Goal: Information Seeking & Learning: Check status

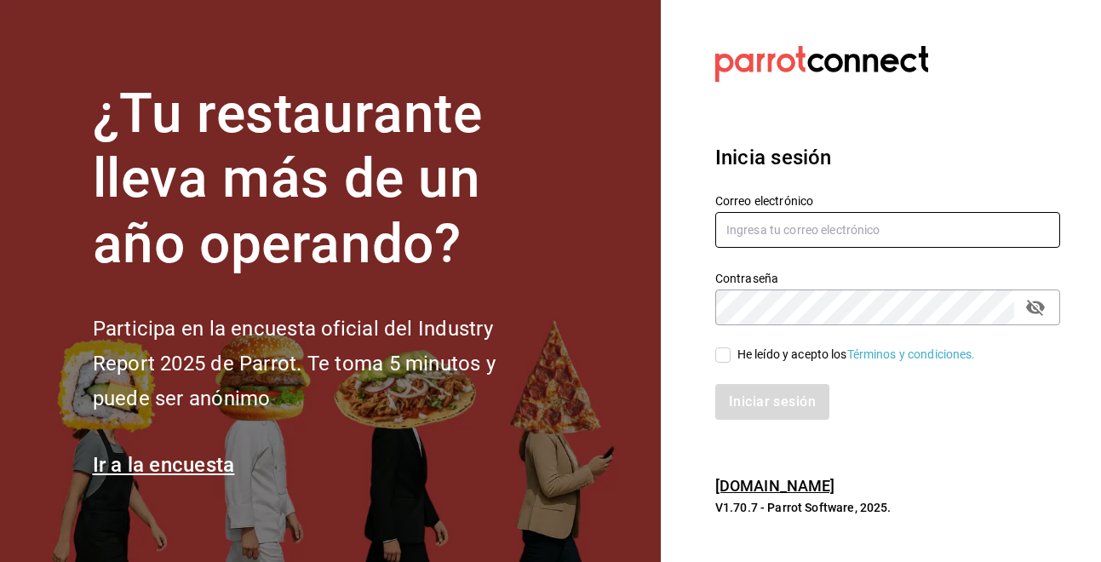
click at [905, 228] on input "text" at bounding box center [887, 230] width 345 height 36
type input "ariflovaldez576@gmail.com"
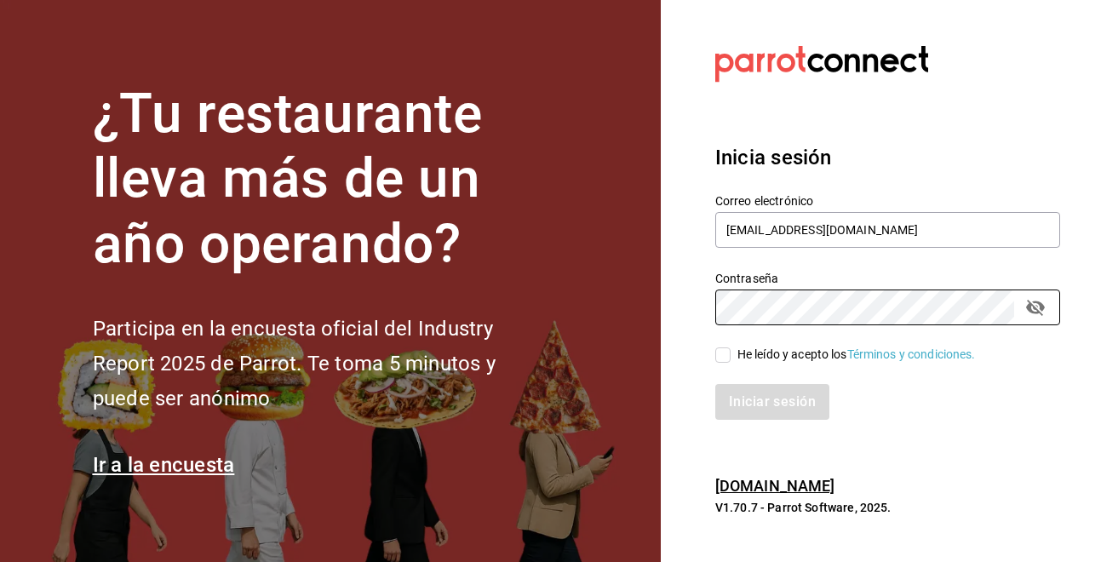
click at [729, 354] on input "He leído y acepto los Términos y condiciones." at bounding box center [722, 354] width 15 height 15
checkbox input "true"
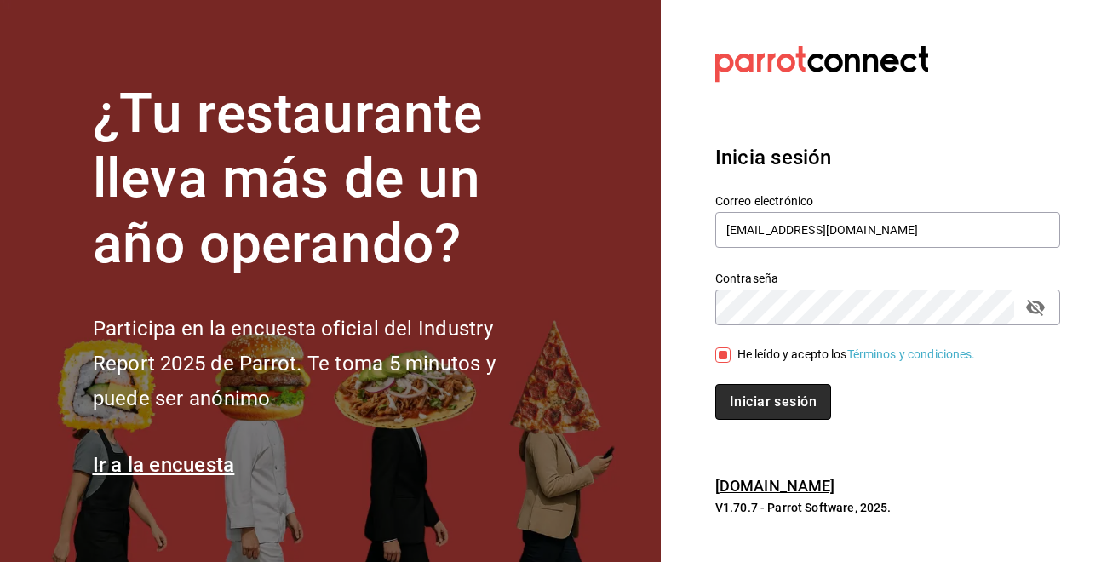
click at [745, 398] on button "Iniciar sesión" at bounding box center [773, 402] width 116 height 36
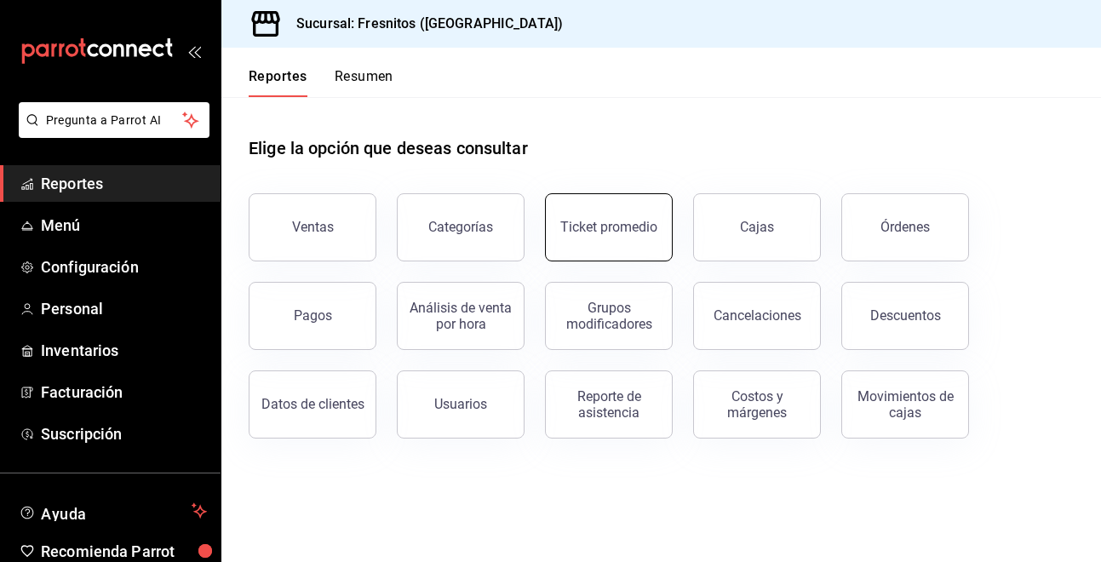
click at [588, 223] on div "Ticket promedio" at bounding box center [608, 227] width 97 height 16
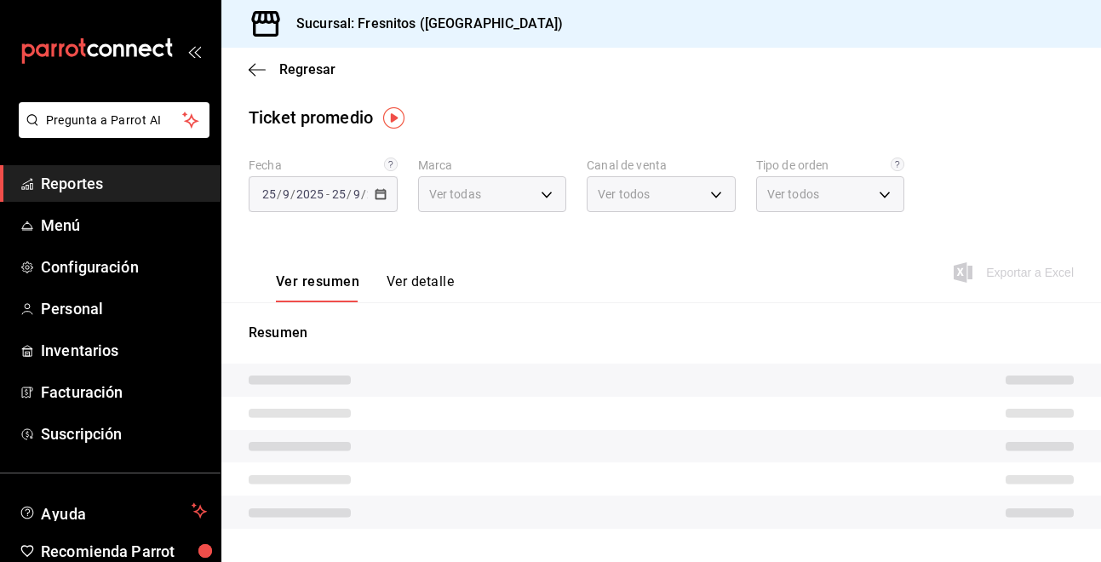
type input "0fbfff8c-341e-4e3b-85d8-6df2e864f0f7"
type input "PARROT,UBER_EATS,RAPPI,DIDI_FOOD,ONLINE"
type input "efb2e73e-d9b7-4bb8-930f-61da1c431fcc,50c71978-be43-4b83-8f9f-ee68b1981402,f1ce9…"
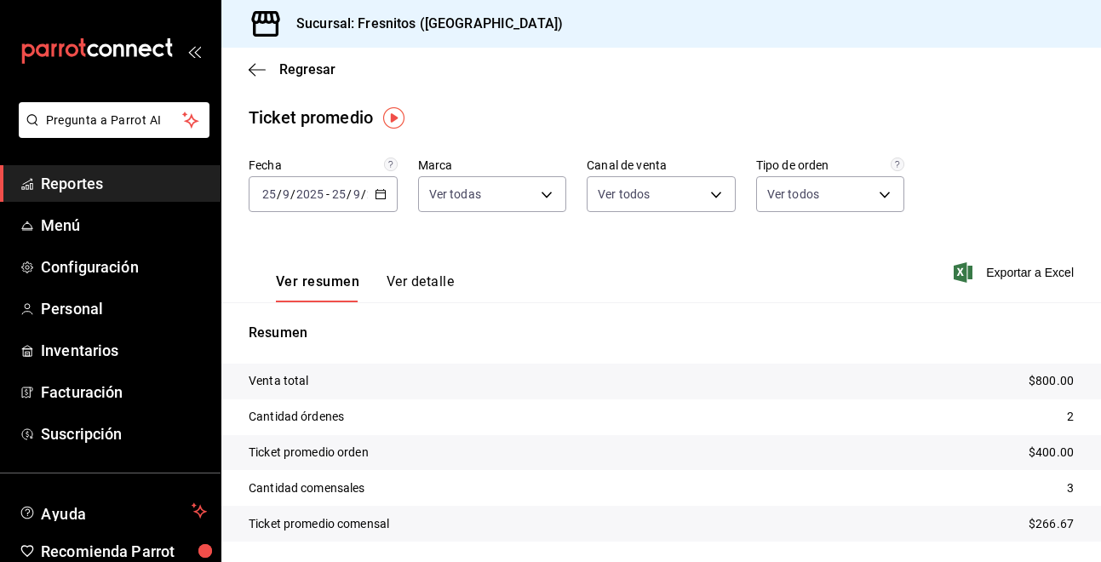
click at [381, 198] on icon "button" at bounding box center [381, 194] width 12 height 12
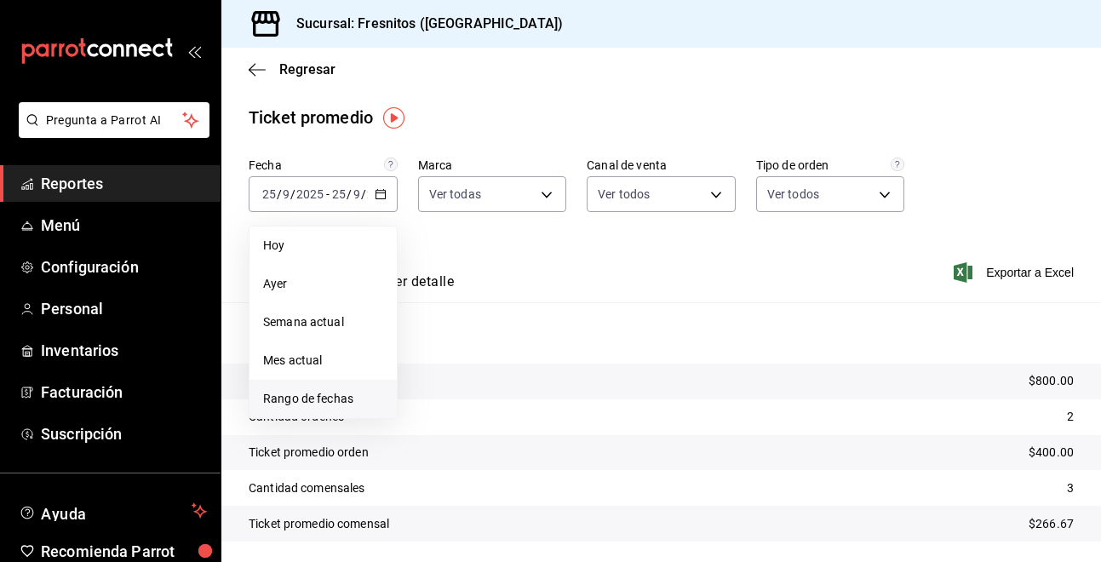
click at [346, 402] on span "Rango de fechas" at bounding box center [323, 399] width 120 height 18
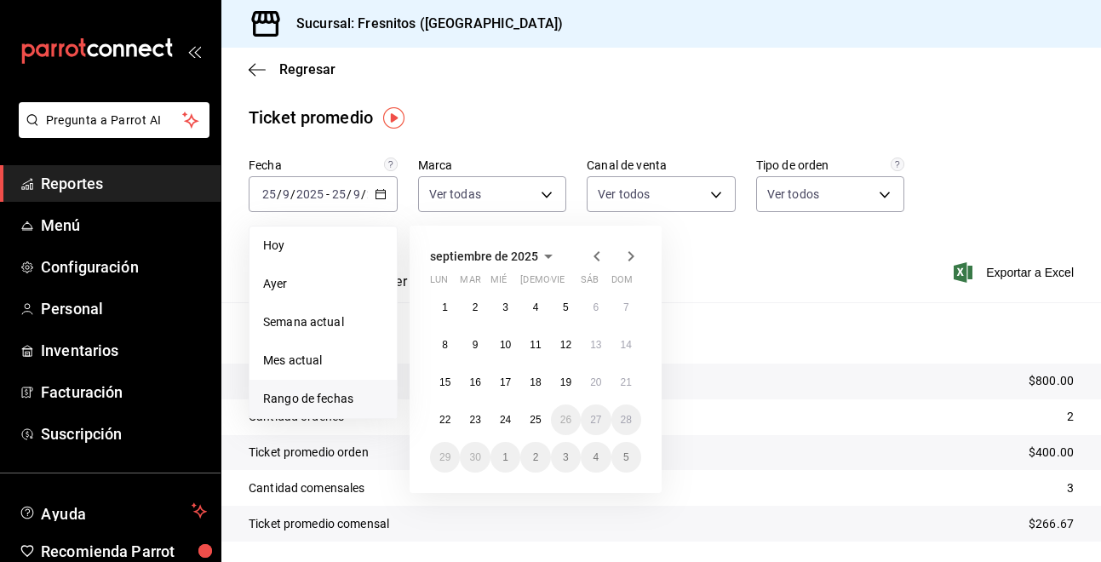
click at [592, 256] on icon "button" at bounding box center [597, 256] width 20 height 20
click at [541, 460] on abbr "28" at bounding box center [535, 457] width 11 height 12
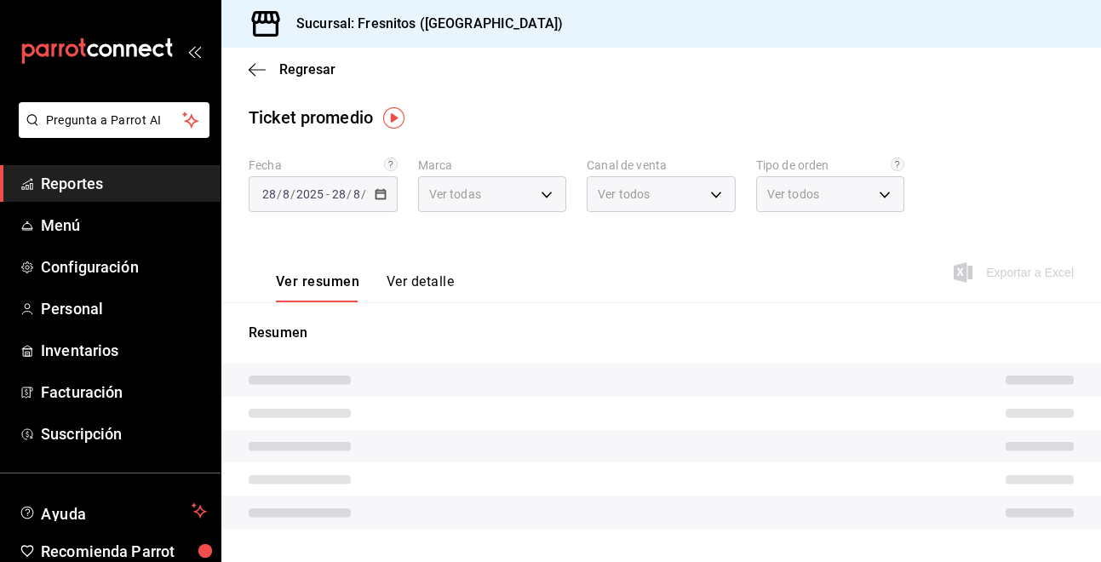
click at [541, 460] on tr at bounding box center [660, 446] width 879 height 33
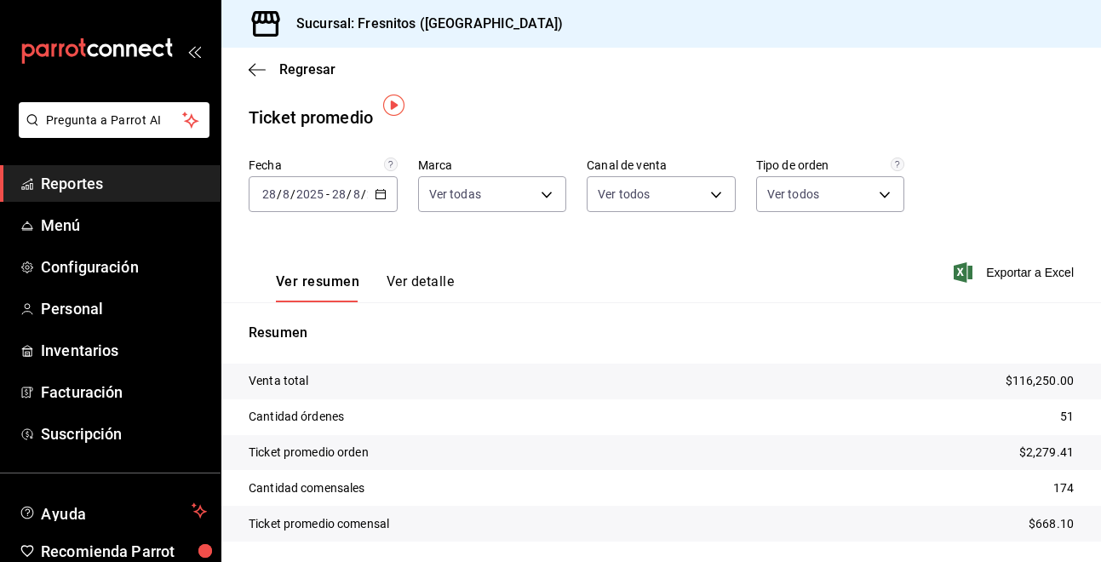
scroll to position [54, 0]
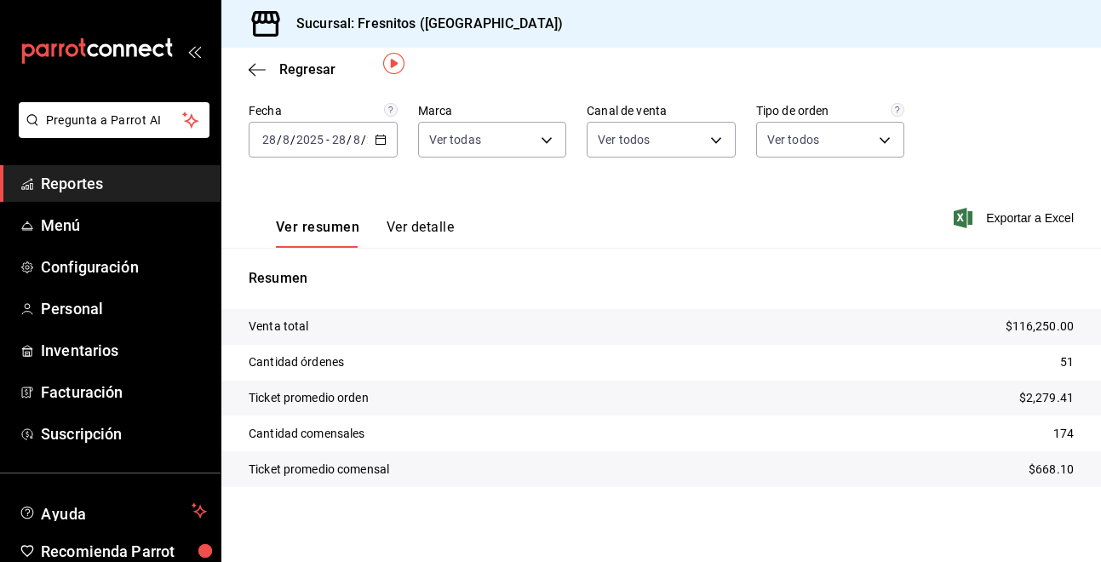
click at [433, 230] on button "Ver detalle" at bounding box center [420, 233] width 67 height 29
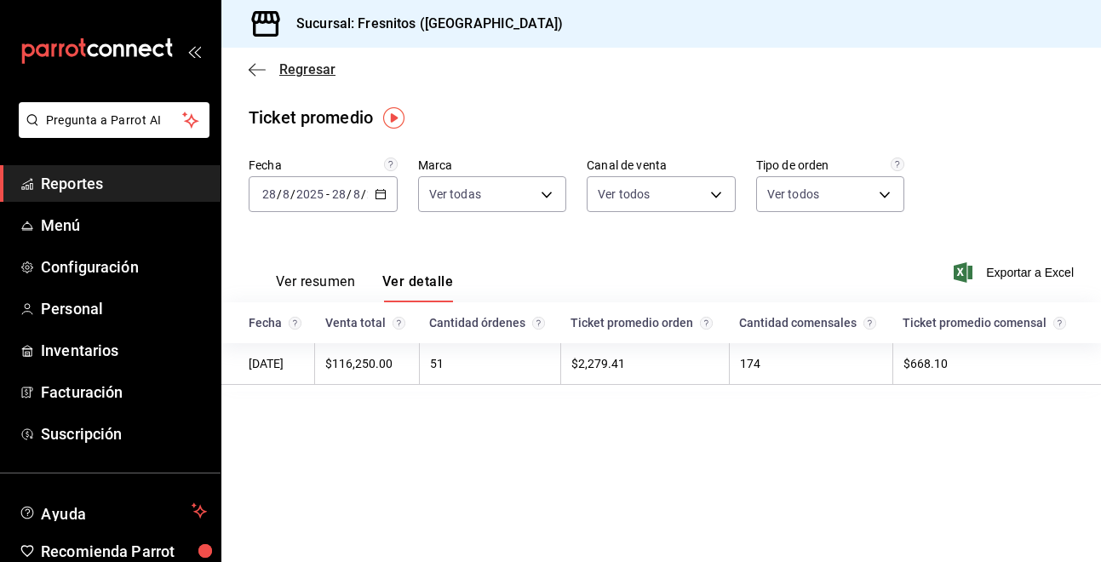
click at [255, 73] on icon "button" at bounding box center [257, 69] width 17 height 15
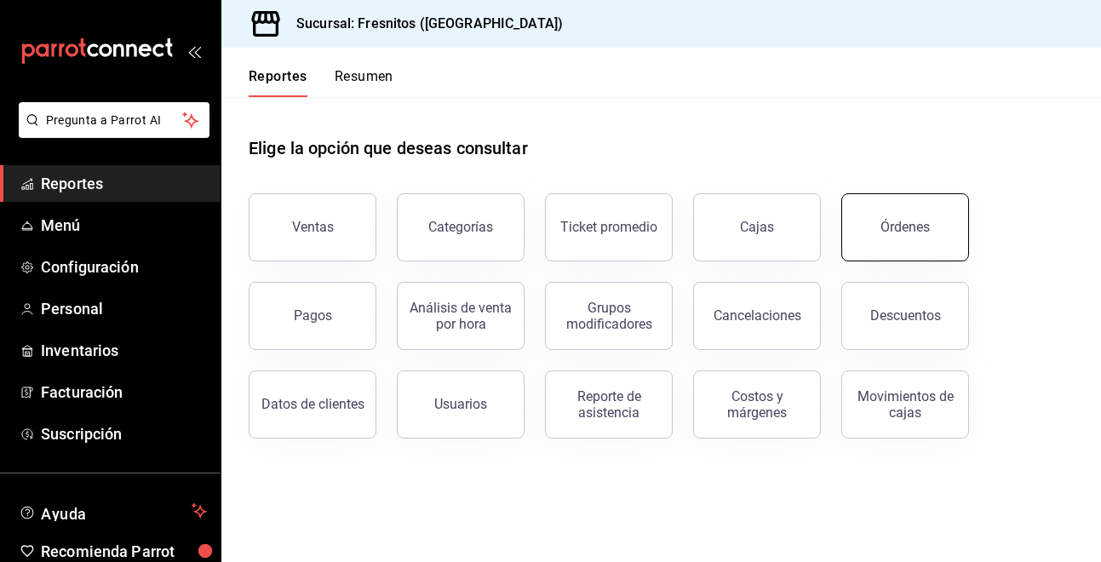
click at [865, 225] on button "Órdenes" at bounding box center [905, 227] width 128 height 68
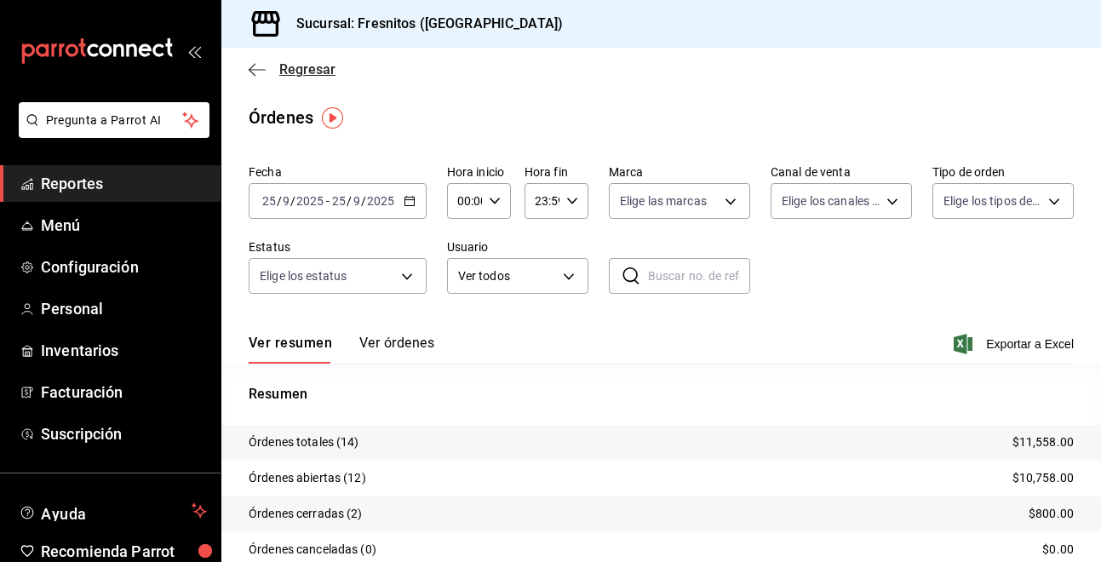
click at [250, 71] on icon "button" at bounding box center [252, 69] width 7 height 13
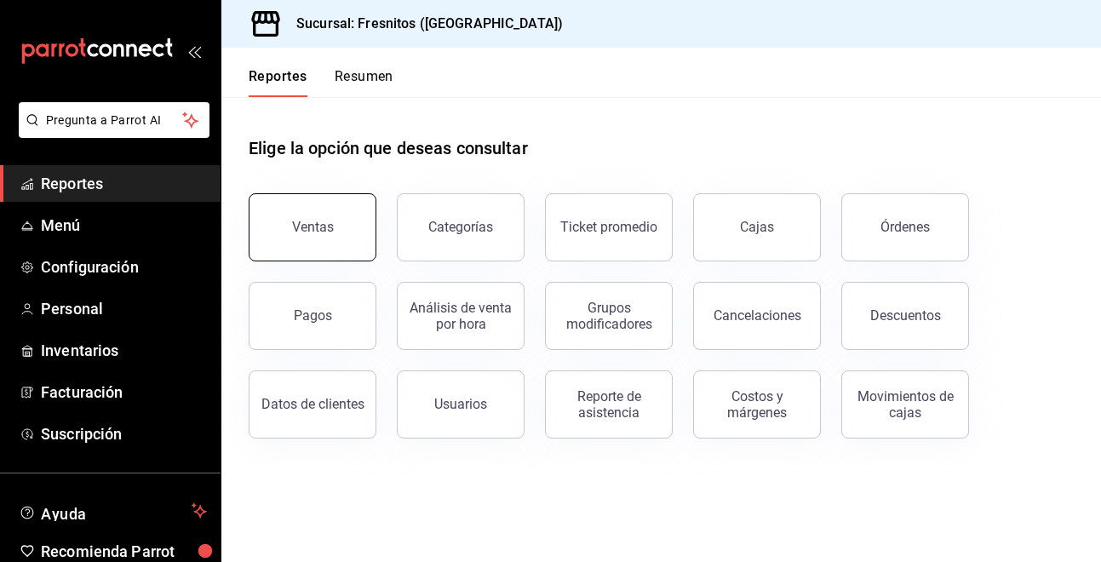
click at [316, 238] on button "Ventas" at bounding box center [313, 227] width 128 height 68
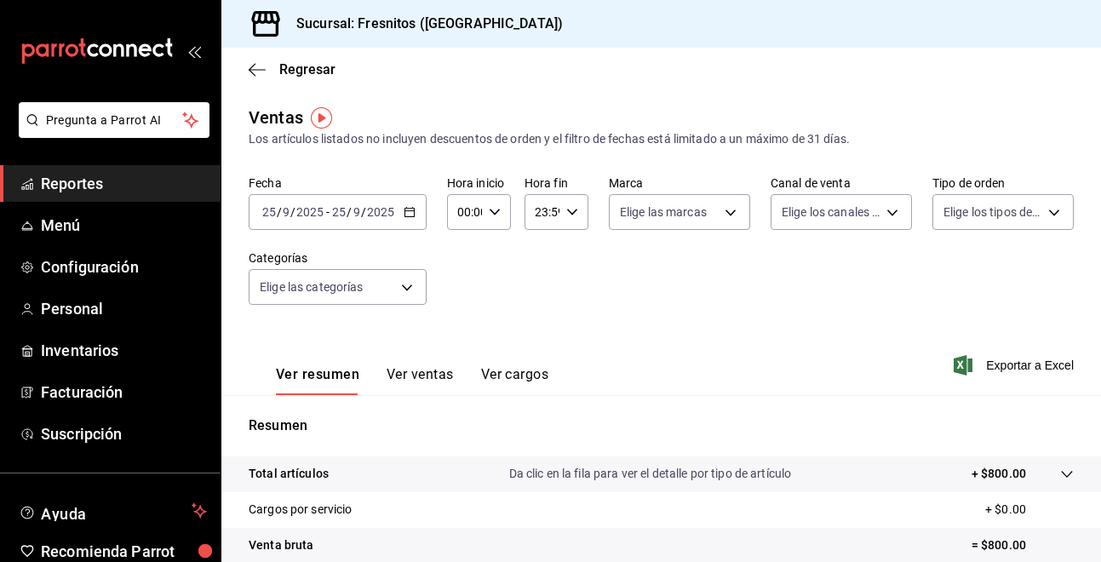
click at [410, 216] on \(Stroke\) "button" at bounding box center [409, 212] width 10 height 9
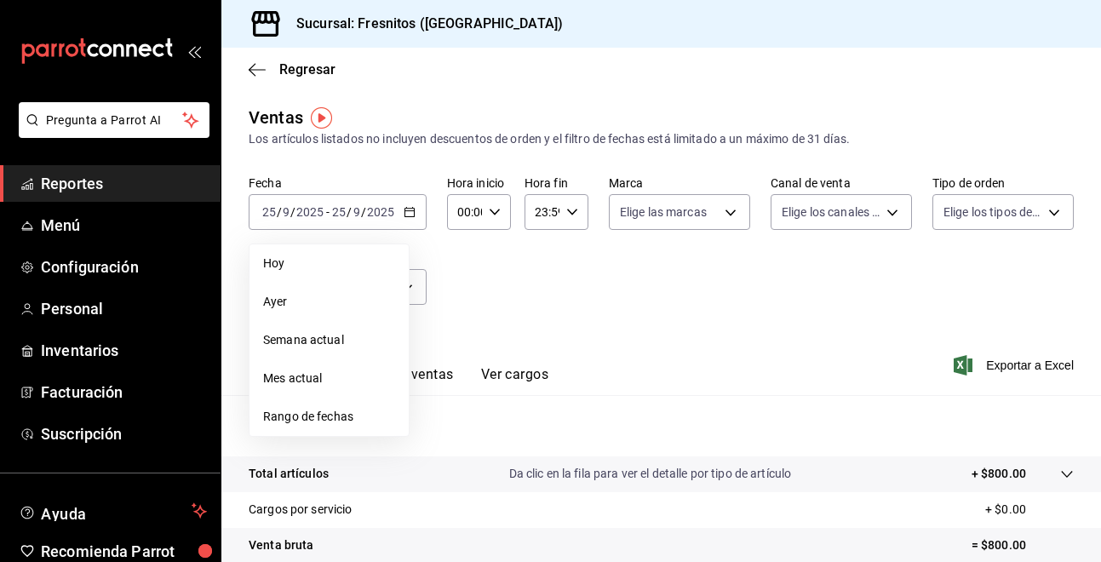
click at [545, 305] on div "Fecha [DATE] [DATE] - [DATE] [DATE] [DATE] [DATE] Semana actual Mes actual Rang…" at bounding box center [661, 250] width 825 height 150
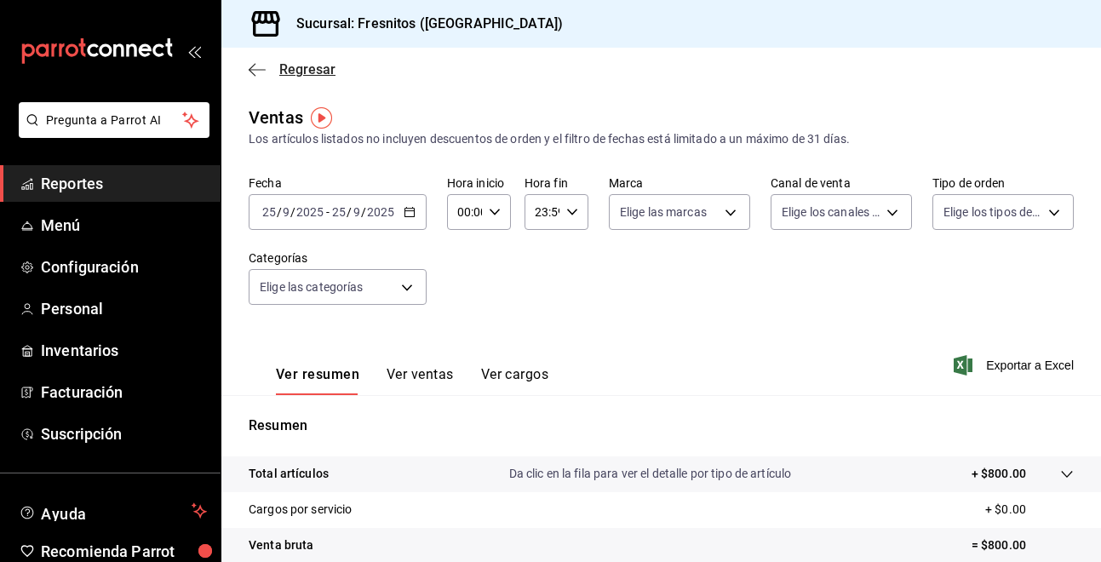
click at [249, 69] on icon "button" at bounding box center [252, 69] width 7 height 13
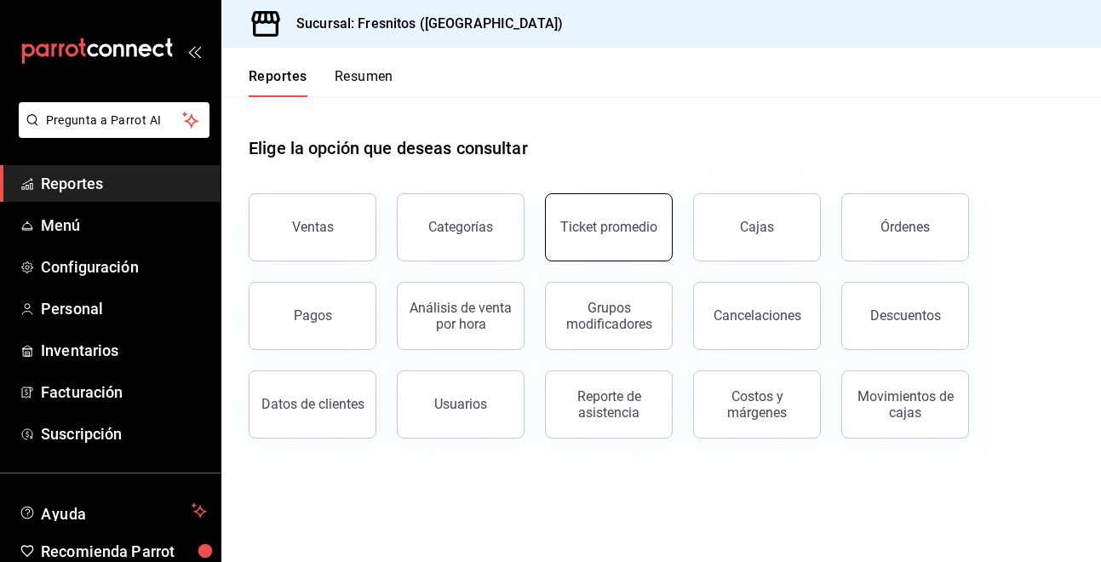
click at [604, 228] on div "Ticket promedio" at bounding box center [608, 227] width 97 height 16
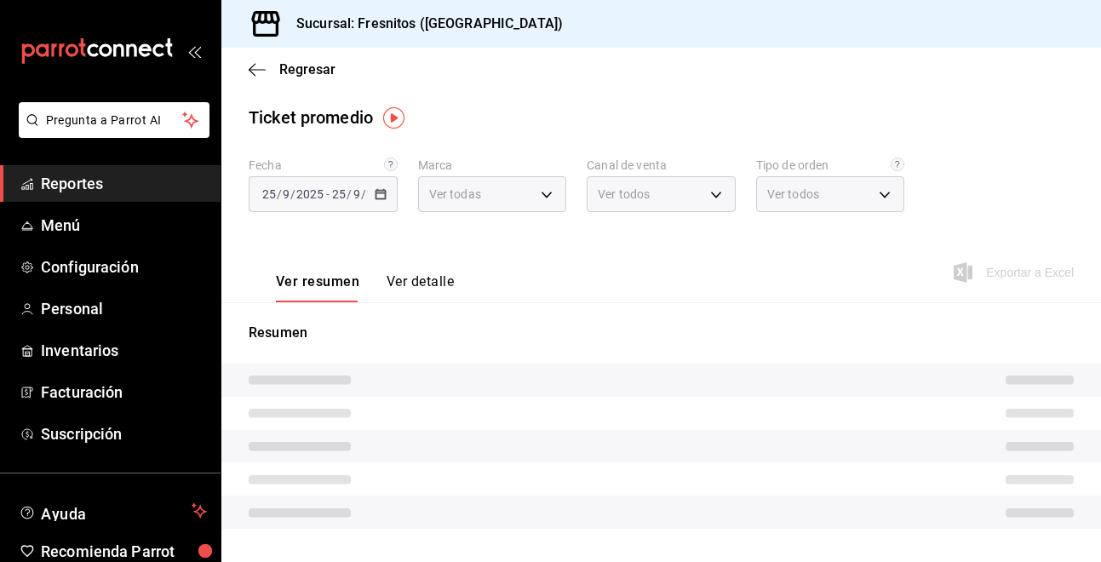
type input "0fbfff8c-341e-4e3b-85d8-6df2e864f0f7"
type input "PARROT,UBER_EATS,RAPPI,DIDI_FOOD,ONLINE"
type input "efb2e73e-d9b7-4bb8-930f-61da1c431fcc,50c71978-be43-4b83-8f9f-ee68b1981402,f1ce9…"
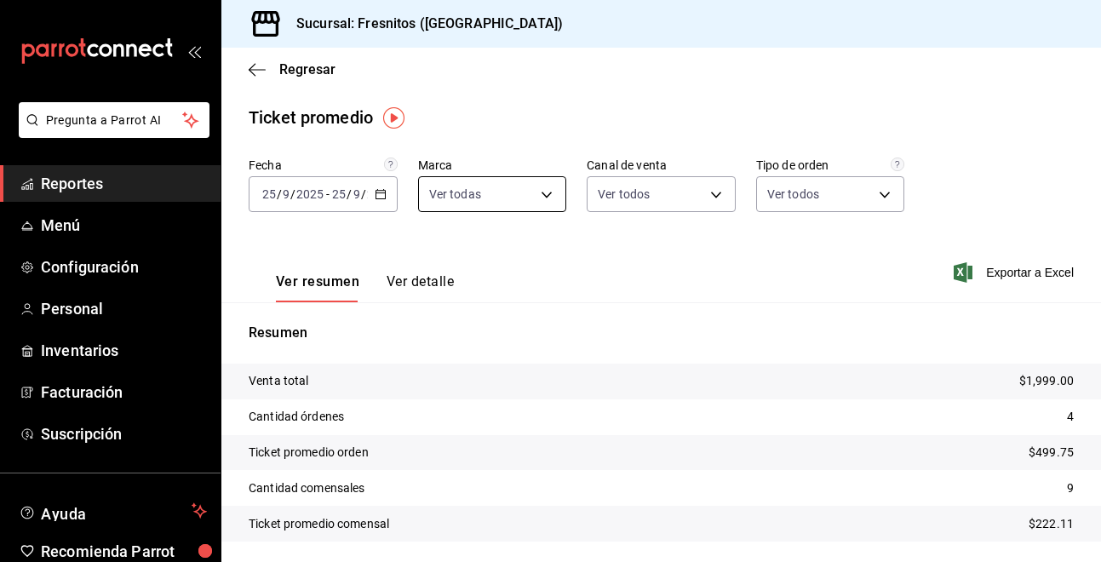
click at [540, 192] on body "Pregunta a Parrot AI Reportes Menú Configuración Personal Inventarios Facturaci…" at bounding box center [550, 281] width 1101 height 562
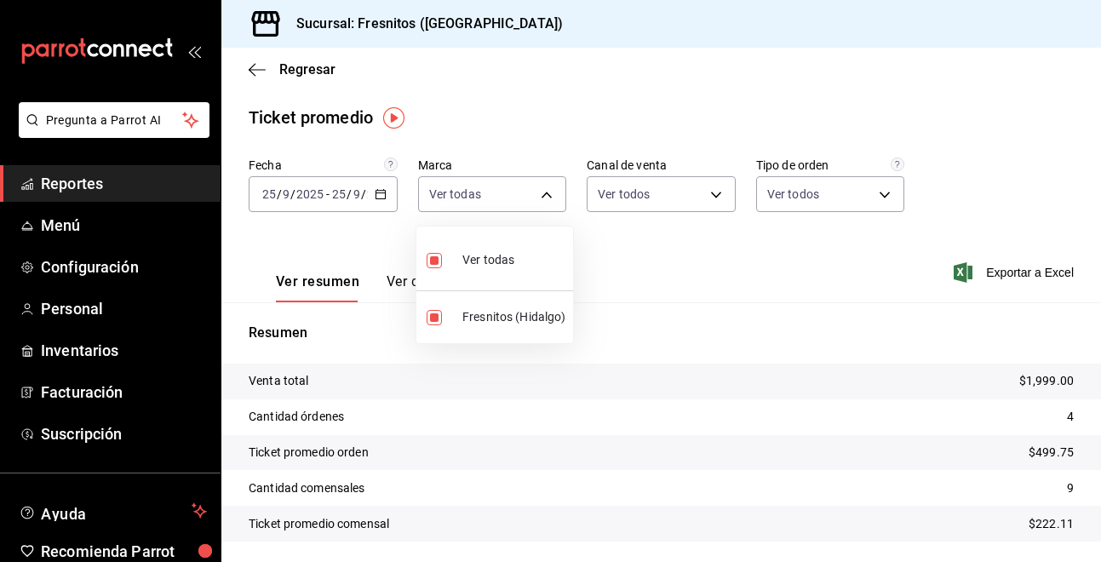
click at [708, 199] on div at bounding box center [550, 281] width 1101 height 562
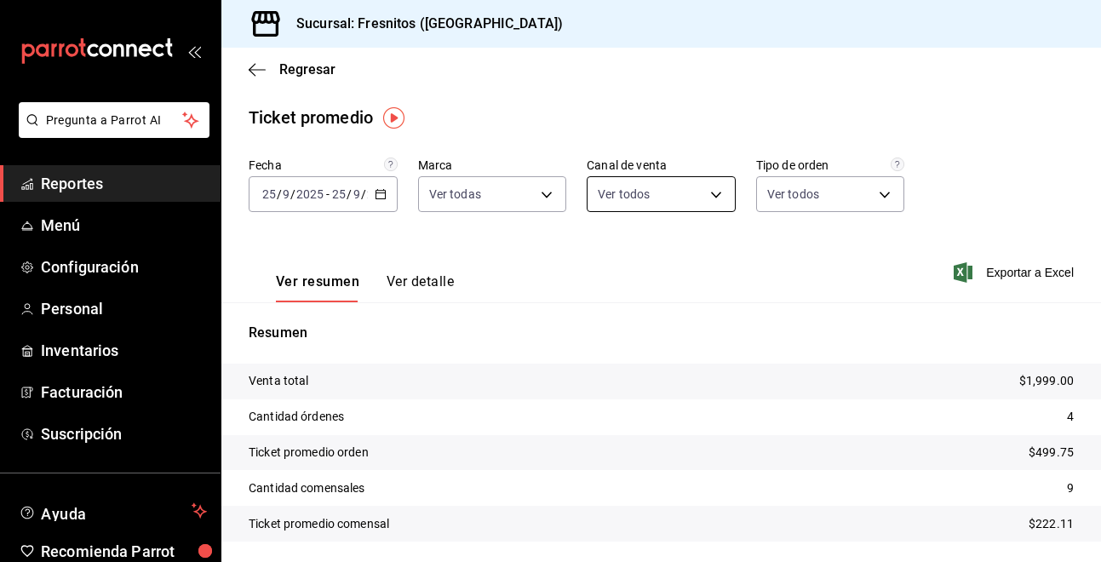
click at [709, 199] on body "Pregunta a Parrot AI Reportes Menú Configuración Personal Inventarios Facturaci…" at bounding box center [550, 281] width 1101 height 562
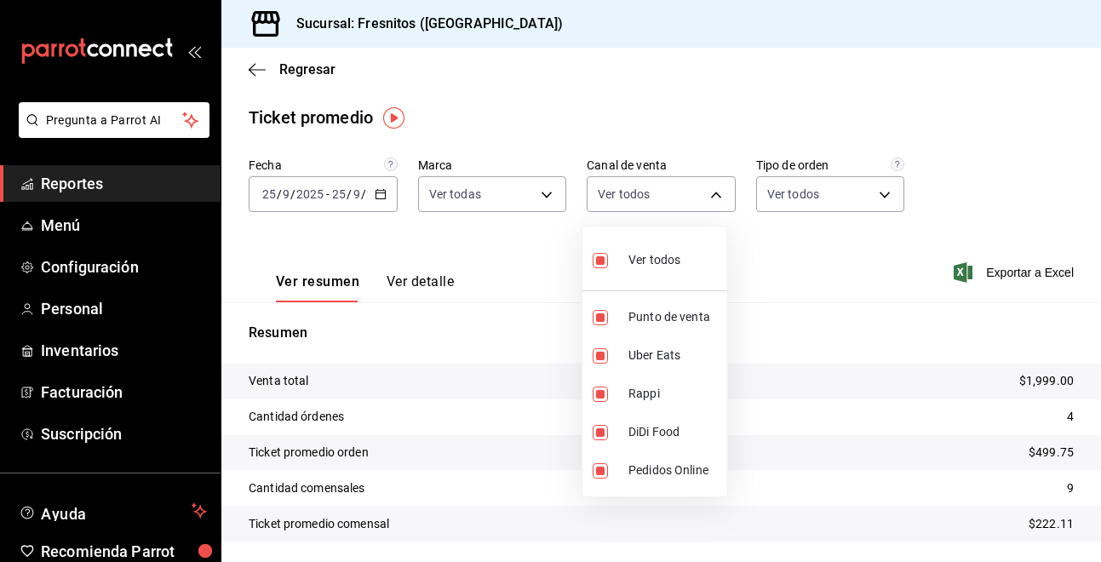
click at [865, 198] on div at bounding box center [550, 281] width 1101 height 562
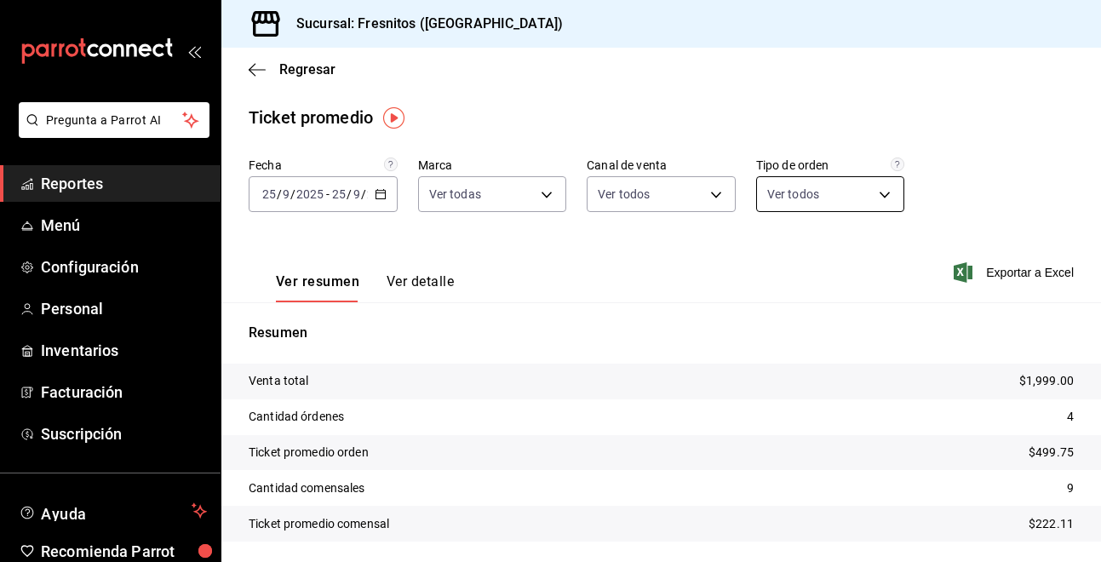
click at [868, 198] on body "Pregunta a Parrot AI Reportes Menú Configuración Personal Inventarios Facturaci…" at bounding box center [550, 281] width 1101 height 562
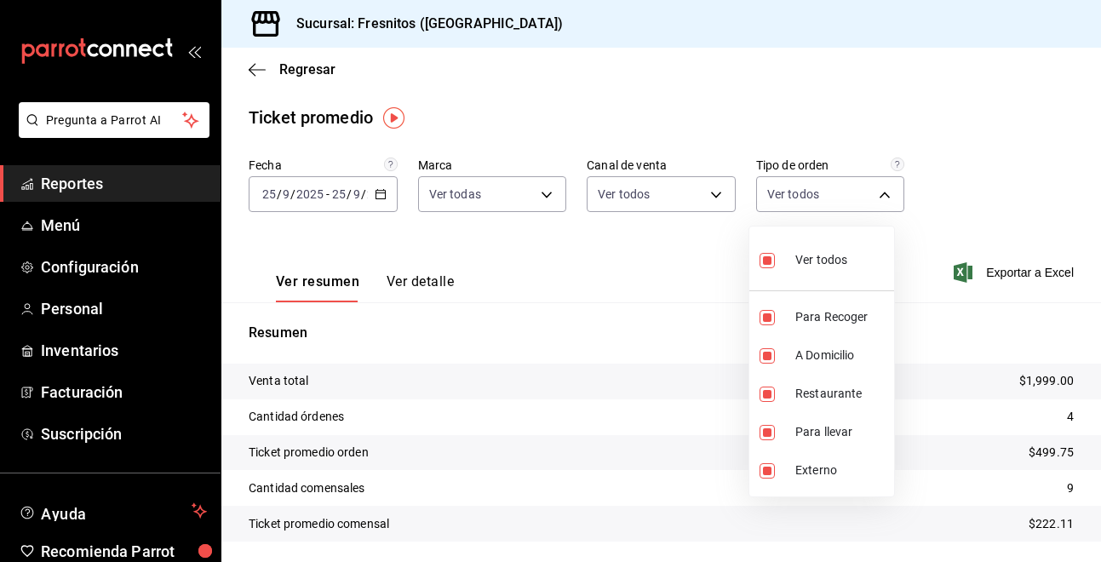
click at [560, 271] on div at bounding box center [550, 281] width 1101 height 562
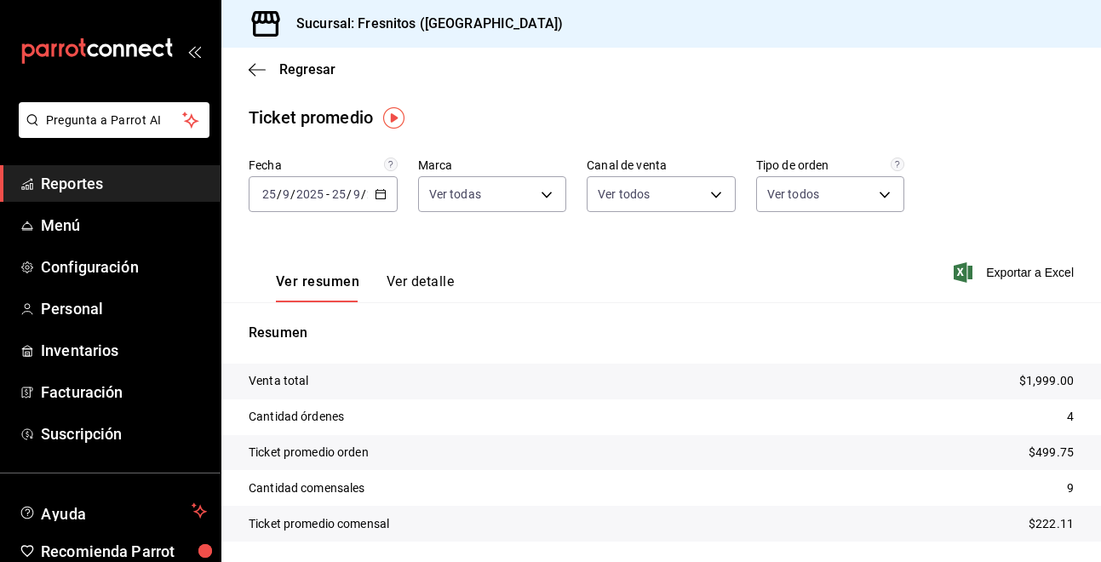
click at [379, 196] on icon "button" at bounding box center [381, 194] width 12 height 12
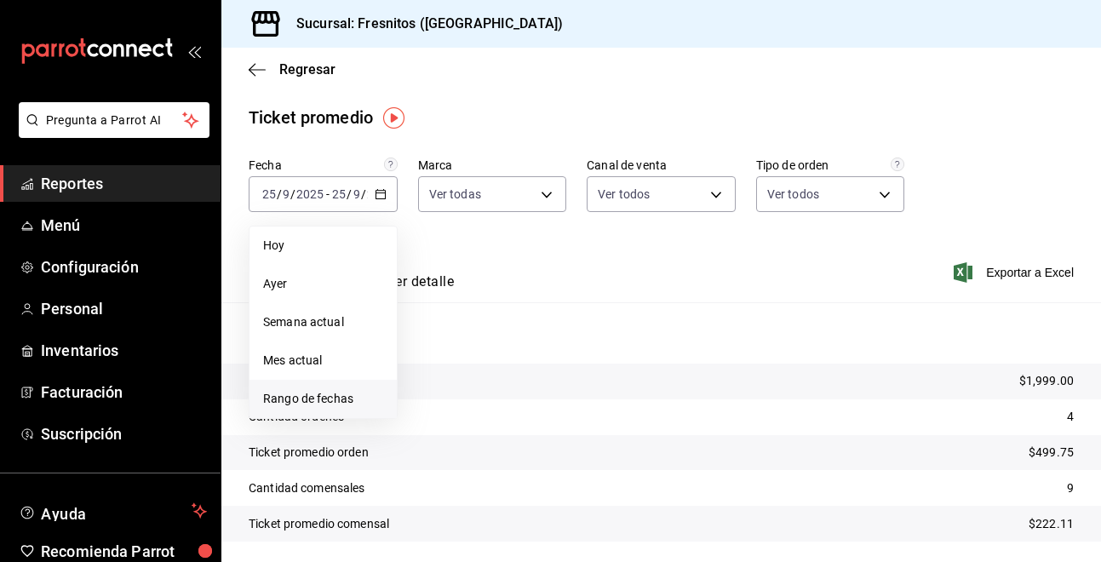
click at [333, 393] on span "Rango de fechas" at bounding box center [323, 399] width 120 height 18
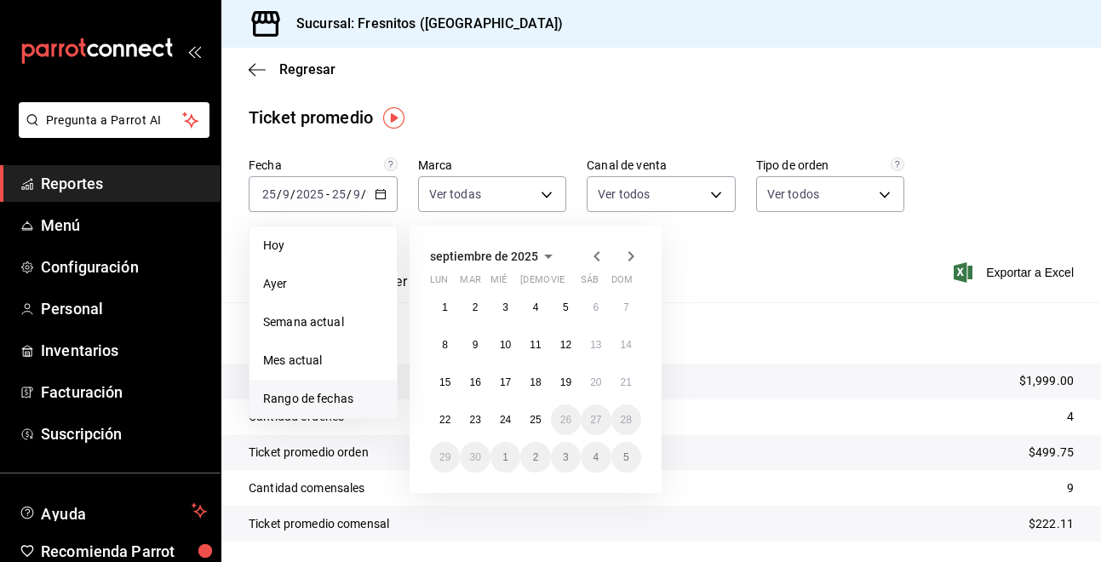
click at [594, 256] on icon "button" at bounding box center [596, 256] width 6 height 10
click at [536, 459] on abbr "28" at bounding box center [535, 457] width 11 height 12
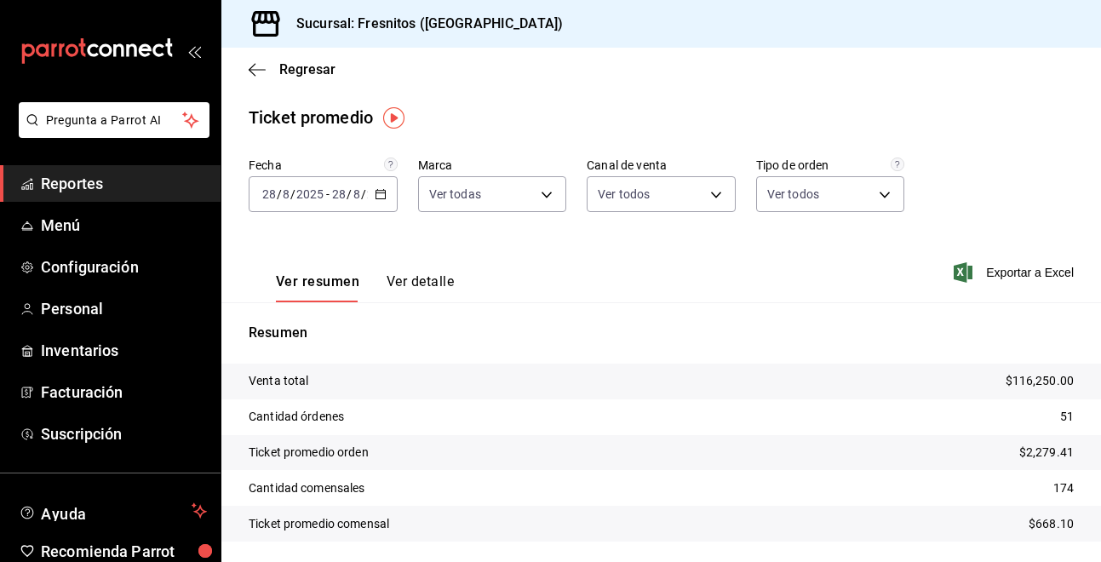
click at [426, 280] on button "Ver detalle" at bounding box center [420, 287] width 67 height 29
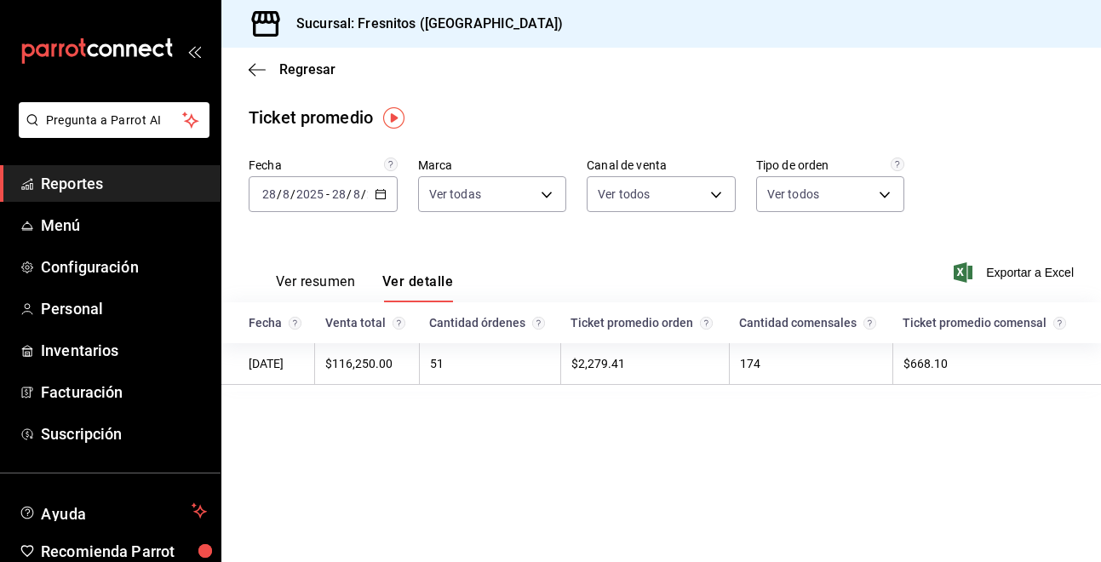
click at [637, 325] on div "Ticket promedio orden" at bounding box center [644, 323] width 148 height 14
click at [709, 322] on circle "Venta total / Cantidad de órdenes." at bounding box center [707, 323] width 12 height 12
click at [545, 323] on circle "Cantidad de órdenes en el día." at bounding box center [539, 323] width 12 height 12
click at [868, 323] on circle "Comensales atendidos en el día." at bounding box center [870, 323] width 12 height 12
click at [1053, 322] on icon "Venta total / Cantidad de comensales." at bounding box center [1059, 323] width 13 height 13
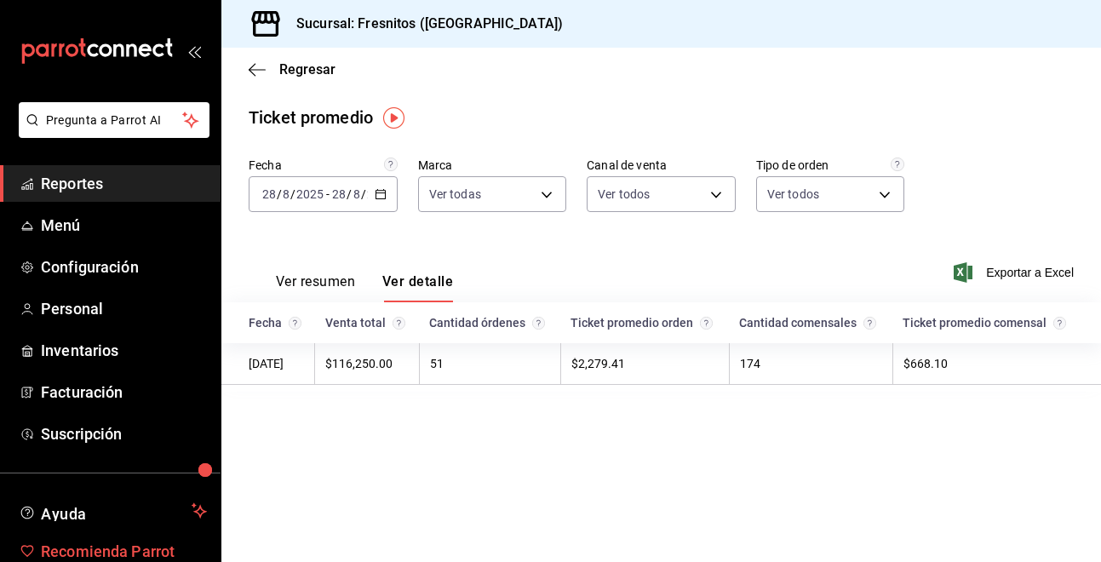
scroll to position [81, 0]
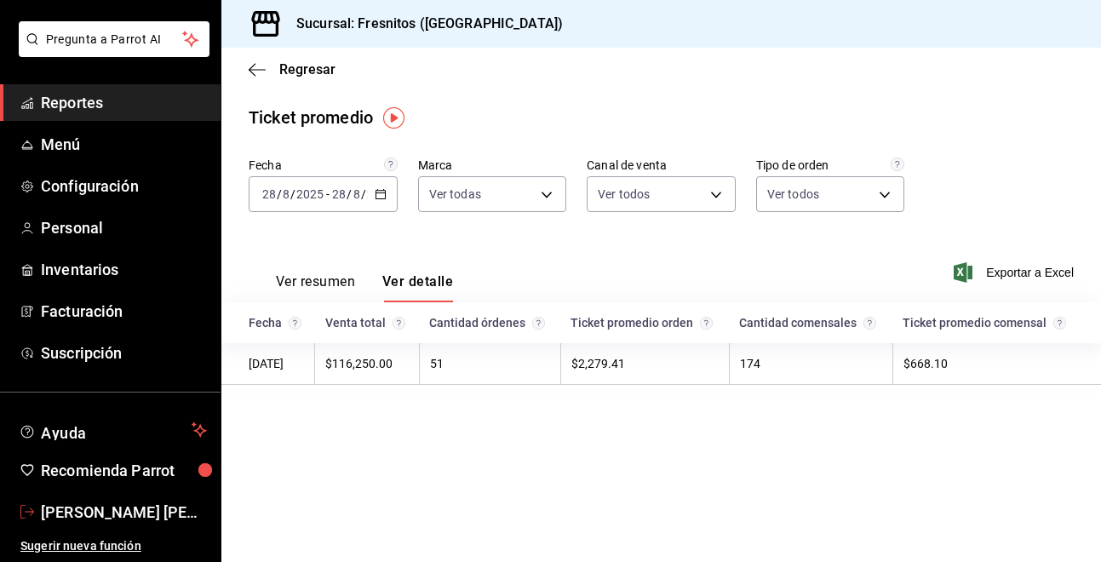
drag, startPoint x: 83, startPoint y: 513, endPoint x: 918, endPoint y: 72, distance: 944.4
click at [83, 513] on span "[PERSON_NAME] [PERSON_NAME]" at bounding box center [124, 512] width 166 height 23
